Goal: Task Accomplishment & Management: Use online tool/utility

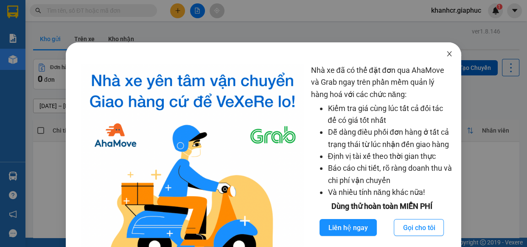
click at [446, 53] on icon "close" at bounding box center [449, 53] width 7 height 7
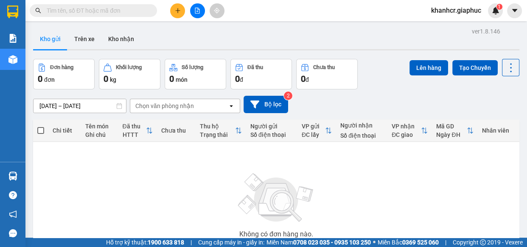
click at [74, 14] on input "text" at bounding box center [97, 10] width 100 height 9
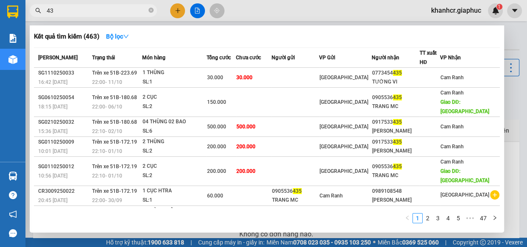
type input "4"
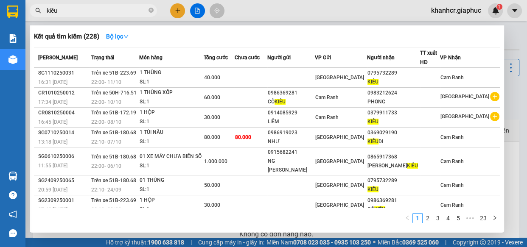
type input "kiều"
click at [150, 10] on icon "close-circle" at bounding box center [150, 10] width 5 height 5
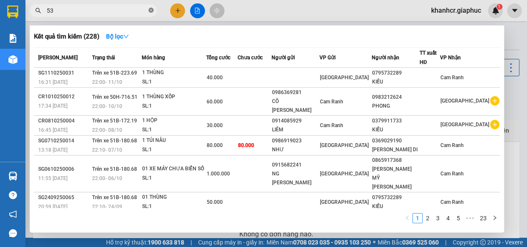
type input "530"
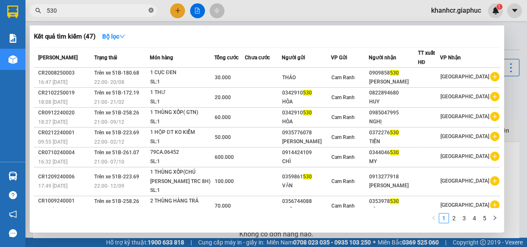
click at [151, 10] on icon "close-circle" at bounding box center [150, 10] width 5 height 5
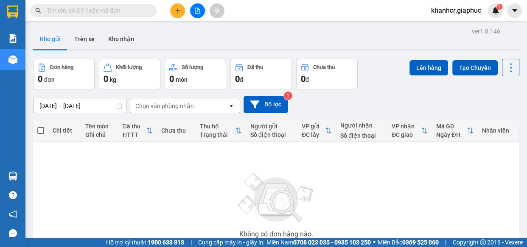
click at [87, 8] on input "text" at bounding box center [97, 10] width 100 height 9
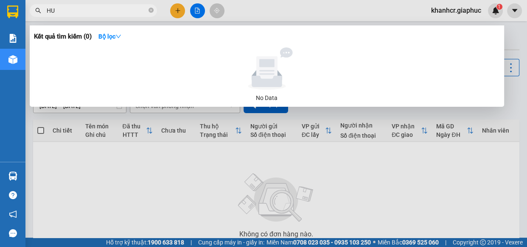
type input "H"
type input "939"
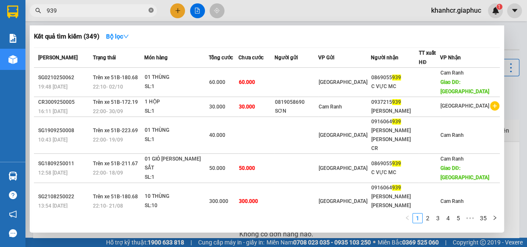
click at [149, 8] on icon "close-circle" at bounding box center [150, 10] width 5 height 5
type input "HƯƠNG"
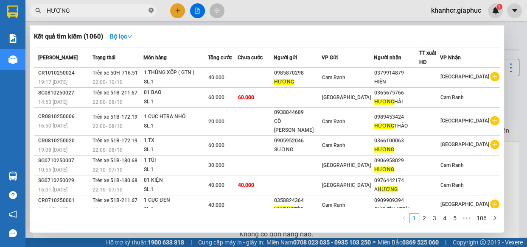
click at [151, 11] on icon "close-circle" at bounding box center [150, 10] width 5 height 5
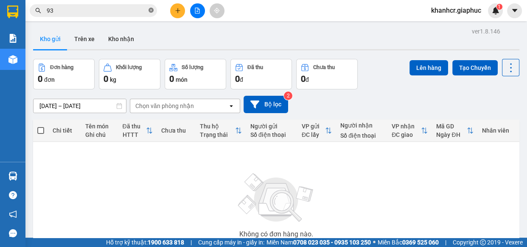
type input "939"
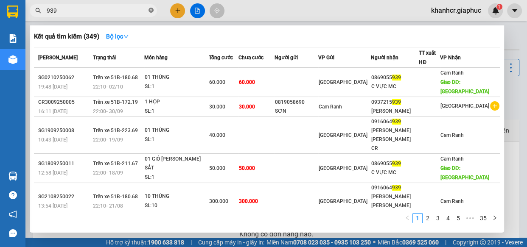
click at [150, 11] on icon "close-circle" at bounding box center [150, 10] width 5 height 5
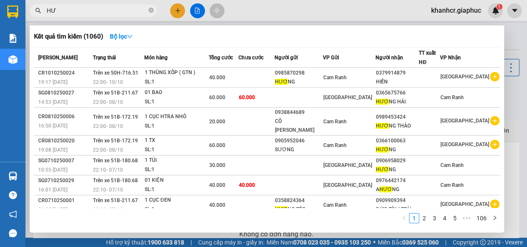
type input "H"
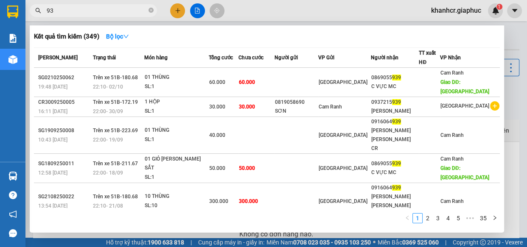
type input "9"
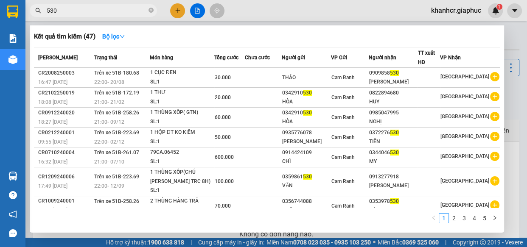
type input "530"
click at [149, 12] on icon "close-circle" at bounding box center [150, 10] width 5 height 5
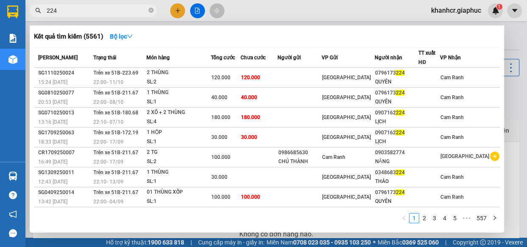
type input "224"
click at [151, 11] on icon "close-circle" at bounding box center [150, 10] width 5 height 5
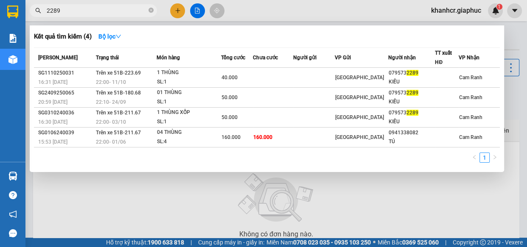
type input "2289"
click at [151, 10] on icon "close-circle" at bounding box center [150, 10] width 5 height 5
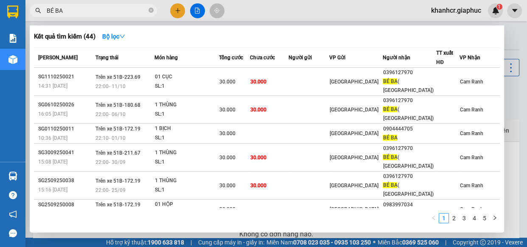
type input "BÉ BA"
